Goal: Navigation & Orientation: Go to known website

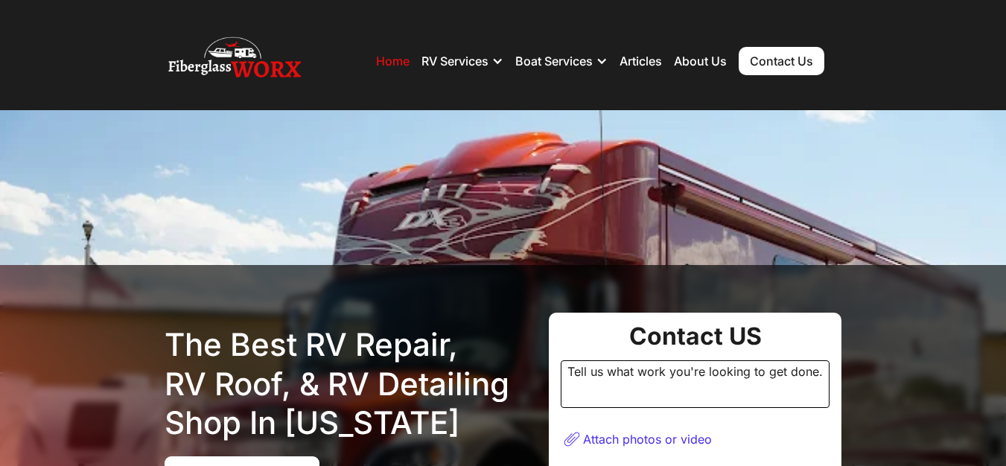
click at [381, 65] on link "Home" at bounding box center [392, 61] width 33 height 15
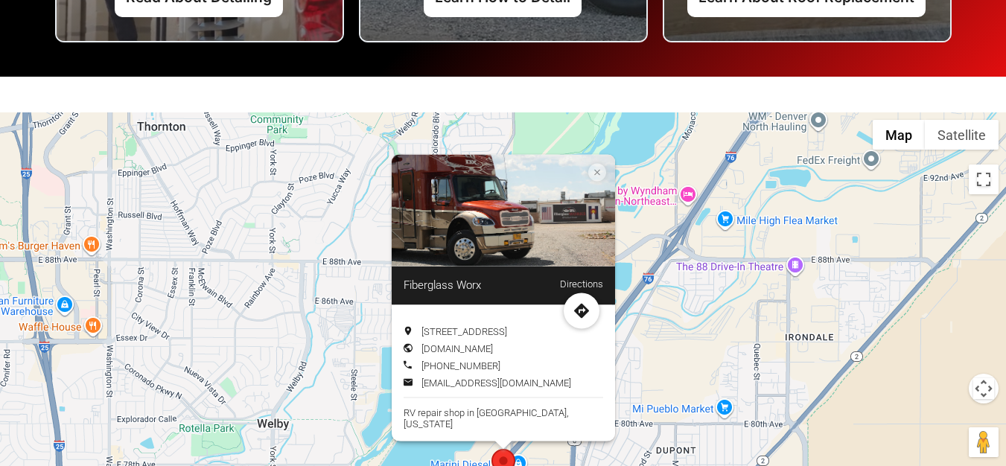
scroll to position [4317, 0]
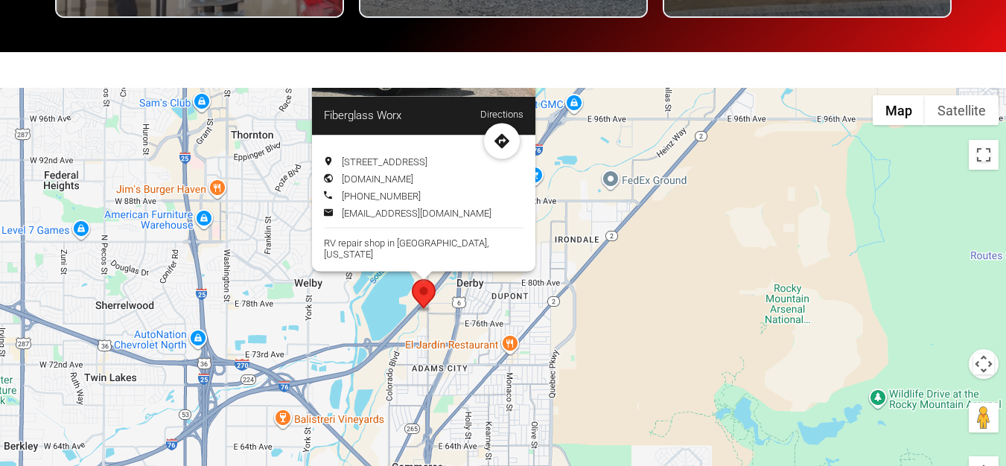
click at [671, 330] on div "Fiberglass Worx Directions [STREET_ADDRESS] [DOMAIN_NAME]" at bounding box center [503, 311] width 1006 height 447
